Goal: Find specific page/section: Find specific page/section

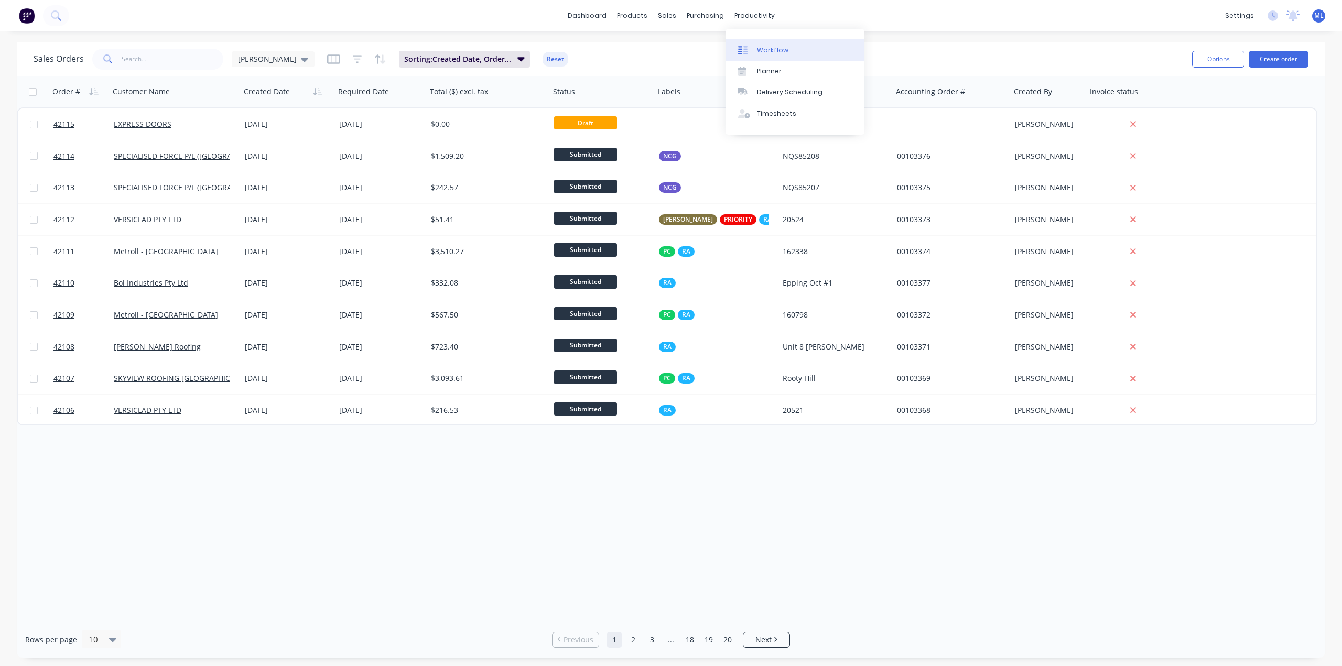
click at [742, 51] on icon at bounding box center [740, 50] width 4 height 8
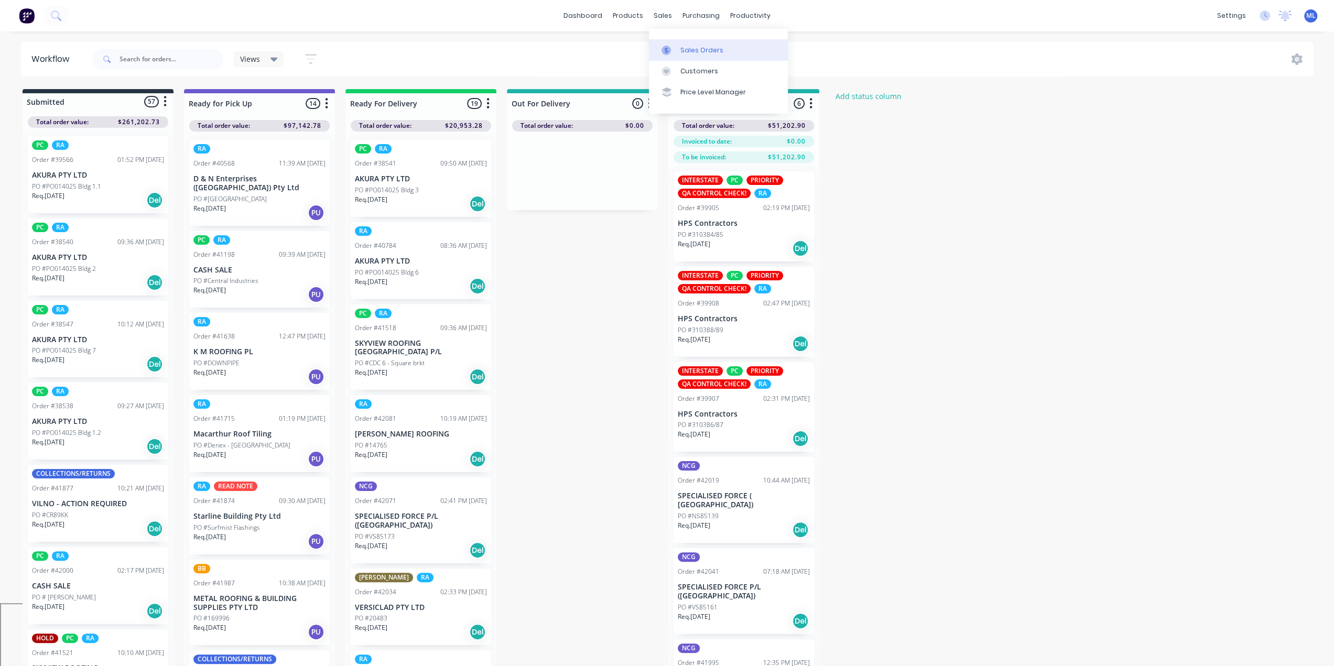
click at [681, 52] on div "Sales Orders" at bounding box center [701, 50] width 43 height 9
